Goal: Check status: Check status

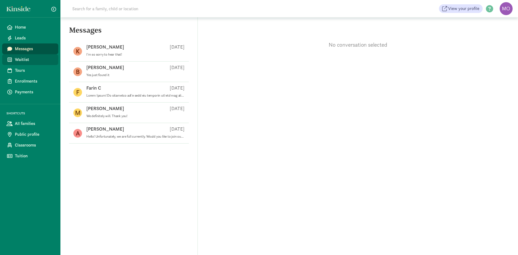
click at [30, 58] on span "Waitlist" at bounding box center [34, 59] width 39 height 6
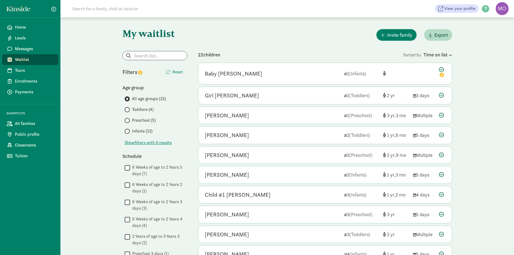
click at [443, 50] on div "My waitlist Invite family Export Show filters Filters Reset Age group All age g…" at bounding box center [287, 249] width 351 height 465
click at [443, 52] on div "Time on list" at bounding box center [437, 54] width 29 height 7
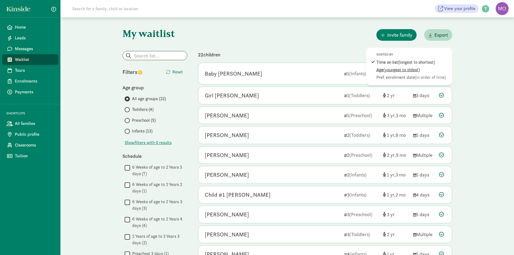
click at [423, 70] on div "Age (youngest to oldest)" at bounding box center [412, 70] width 73 height 6
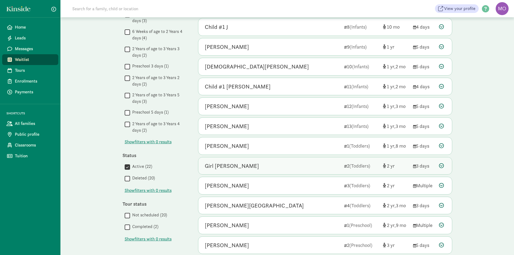
scroll to position [228, 0]
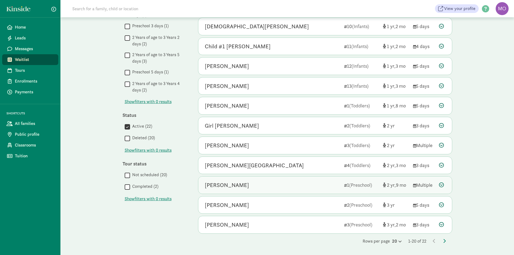
click at [324, 187] on div "[PERSON_NAME]" at bounding box center [272, 185] width 135 height 9
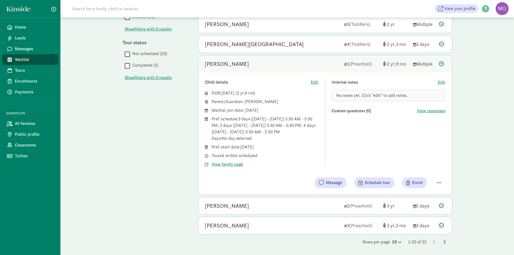
scroll to position [349, 0]
click at [291, 219] on div "[PERSON_NAME] 3 (Preschool) 3 2 3 days" at bounding box center [324, 224] width 253 height 17
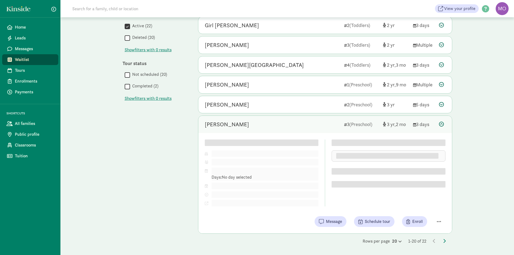
scroll to position [343, 0]
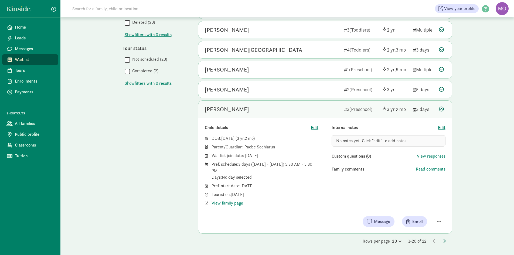
click at [443, 239] on icon at bounding box center [444, 241] width 3 height 4
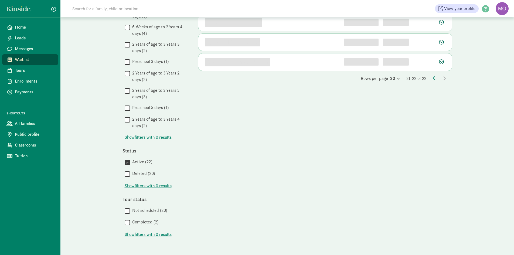
scroll to position [0, 0]
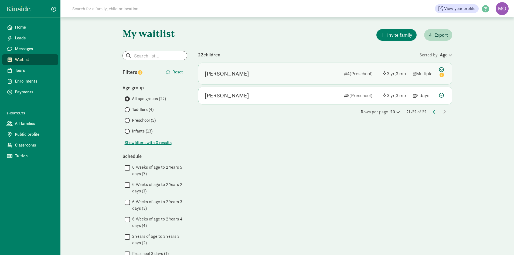
click at [277, 71] on div "[PERSON_NAME]" at bounding box center [272, 73] width 135 height 9
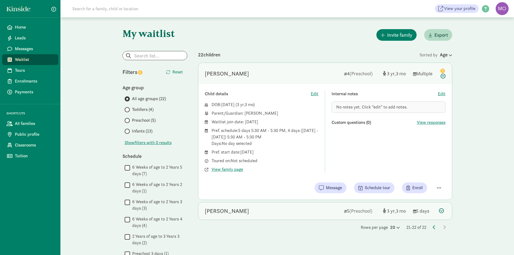
click at [252, 213] on div "[PERSON_NAME]" at bounding box center [272, 211] width 135 height 9
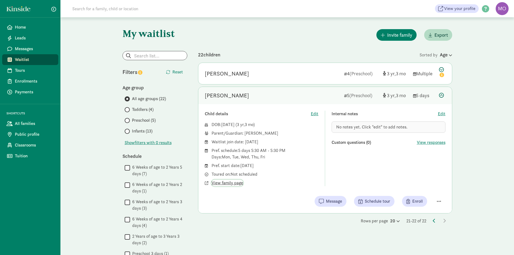
click at [236, 185] on span "View family page" at bounding box center [227, 183] width 32 height 6
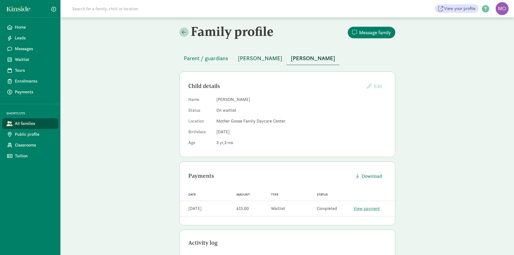
click at [257, 57] on span "[PERSON_NAME]" at bounding box center [260, 58] width 44 height 9
click at [31, 63] on link "Waitlist" at bounding box center [30, 59] width 56 height 11
